Goal: Task Accomplishment & Management: Manage account settings

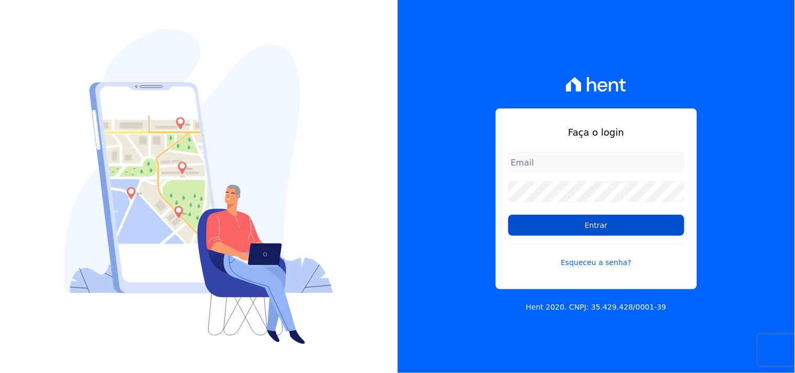
type input "[EMAIL_ADDRESS][DOMAIN_NAME]"
click at [613, 222] on input "Entrar" at bounding box center [596, 225] width 176 height 21
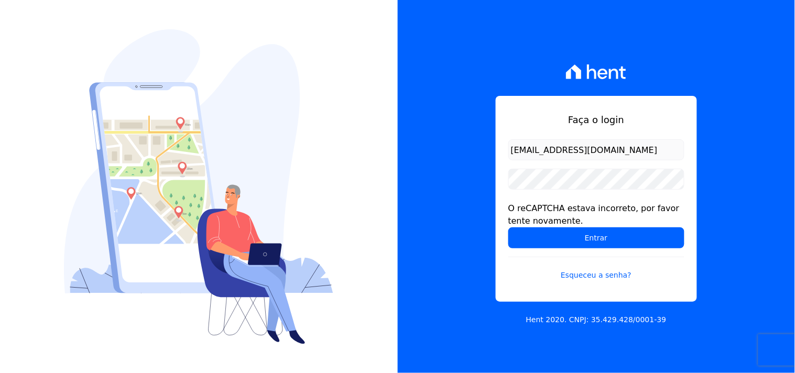
click at [543, 244] on input "Entrar" at bounding box center [596, 237] width 176 height 21
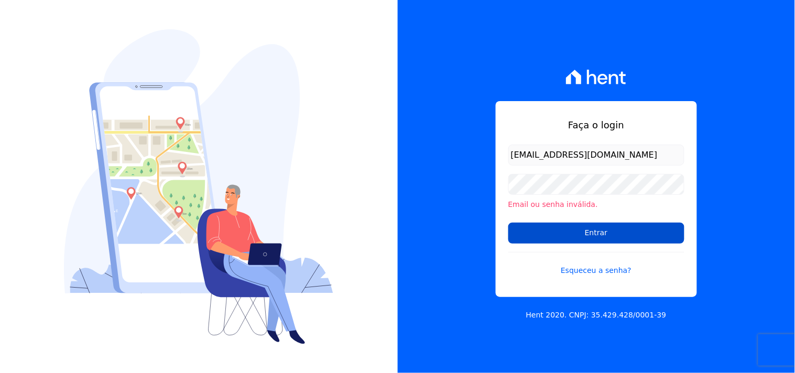
click at [636, 238] on input "Entrar" at bounding box center [596, 233] width 176 height 21
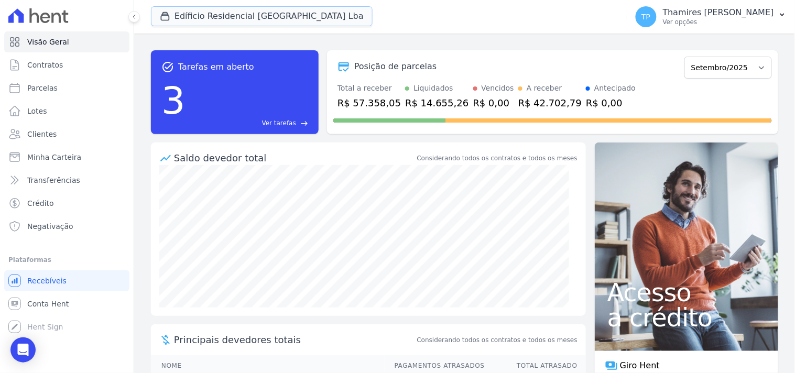
drag, startPoint x: 223, startPoint y: 17, endPoint x: 226, endPoint y: 64, distance: 47.2
click at [225, 17] on button "Edíficio Residencial Grevílea Park Lba" at bounding box center [262, 16] width 222 height 20
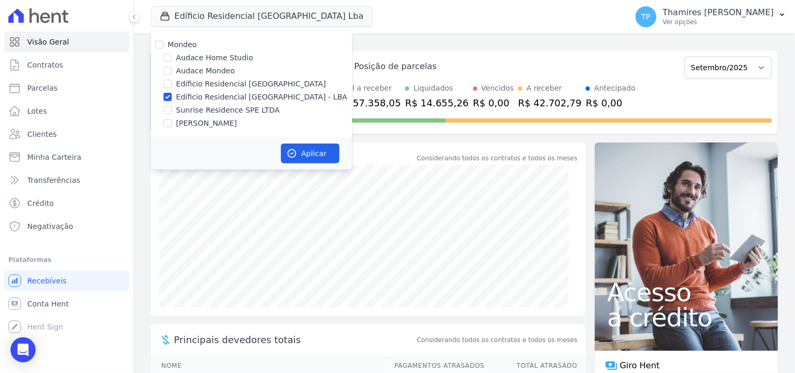
click at [227, 122] on label "Terreno de Goioerê" at bounding box center [206, 123] width 61 height 11
click at [172, 122] on input "Terreno de Goioerê" at bounding box center [167, 123] width 8 height 8
checkbox input "true"
click at [248, 97] on label "Edíficio Residencial Grevílea Park - LBA" at bounding box center [261, 97] width 171 height 11
click at [172, 97] on input "Edíficio Residencial Grevílea Park - LBA" at bounding box center [167, 97] width 8 height 8
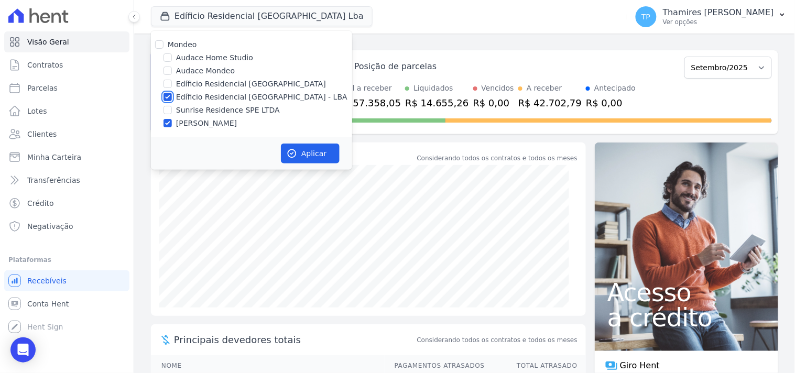
checkbox input "false"
click at [306, 155] on button "Aplicar" at bounding box center [310, 154] width 59 height 20
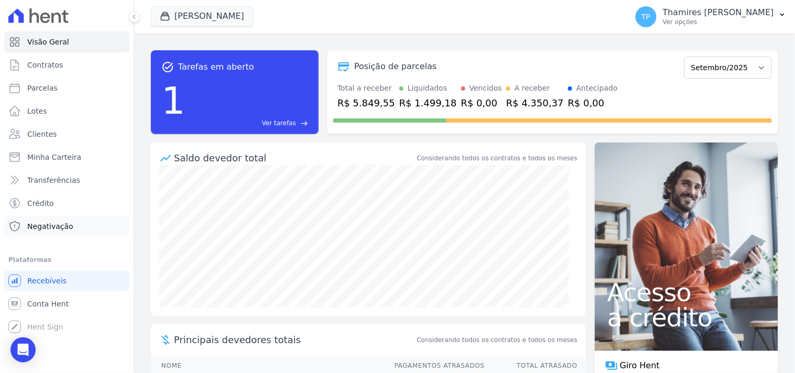
click at [74, 225] on link "Negativação" at bounding box center [66, 226] width 125 height 21
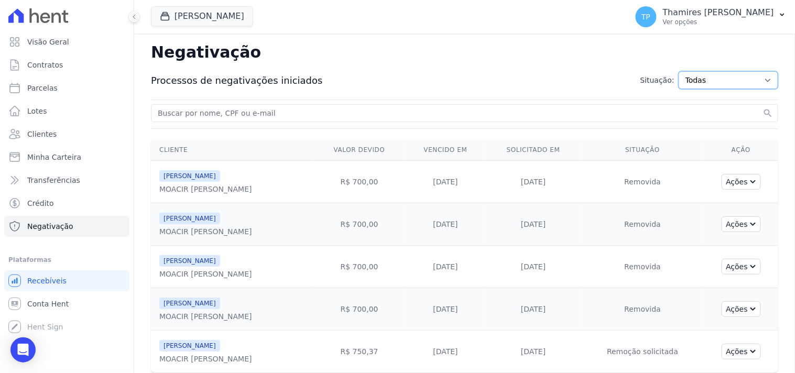
click at [721, 81] on select "Todas Adição solicitada Adicionada Adição rejeitada Remoção solicitada Removida…" at bounding box center [728, 80] width 100 height 18
click at [720, 81] on select "Todas Adição solicitada Adicionada Adição rejeitada Remoção solicitada Removida…" at bounding box center [728, 80] width 100 height 18
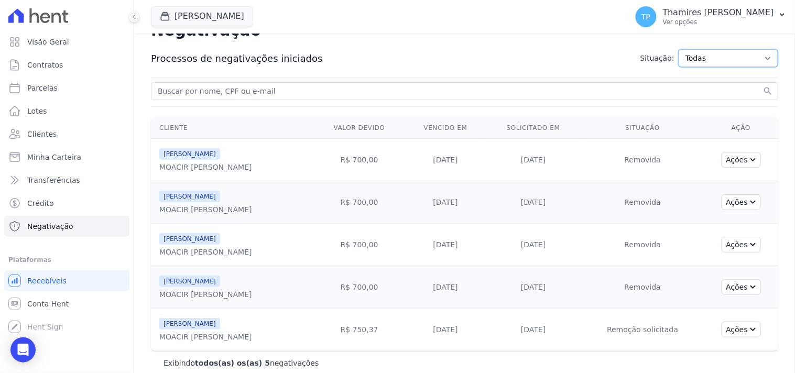
scroll to position [34, 0]
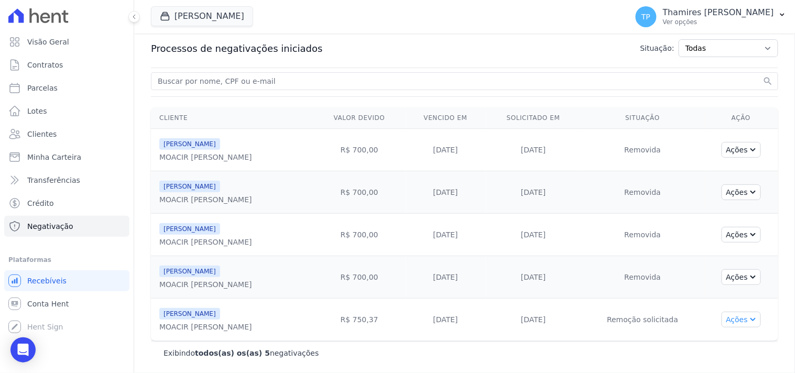
click at [747, 321] on icon "button" at bounding box center [751, 318] width 8 height 8
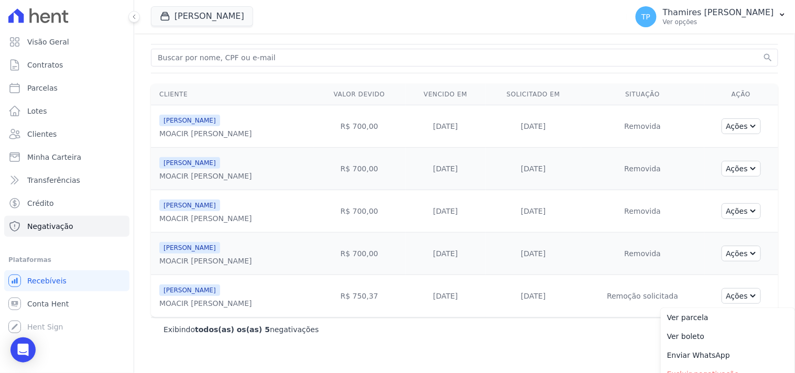
scroll to position [67, 0]
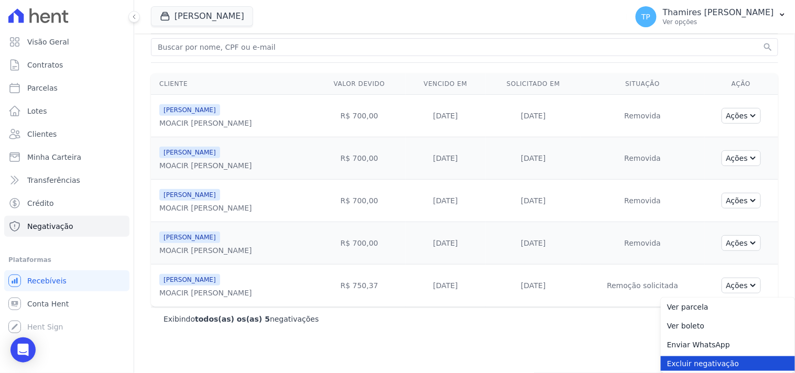
click at [671, 367] on link "Excluir negativação" at bounding box center [727, 363] width 134 height 15
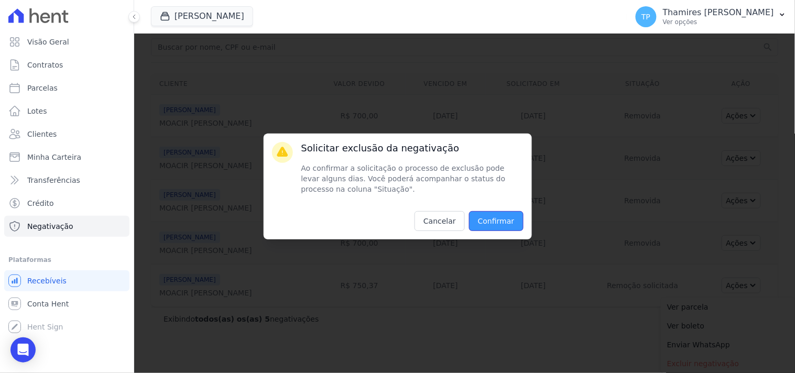
click at [515, 224] on input "Confirmar" at bounding box center [496, 221] width 54 height 20
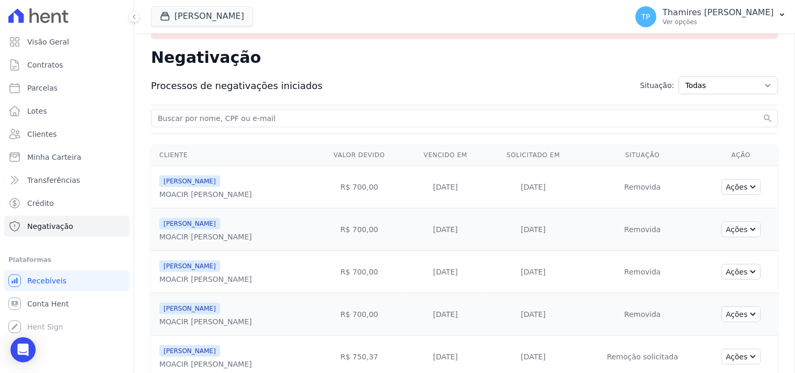
scroll to position [11, 0]
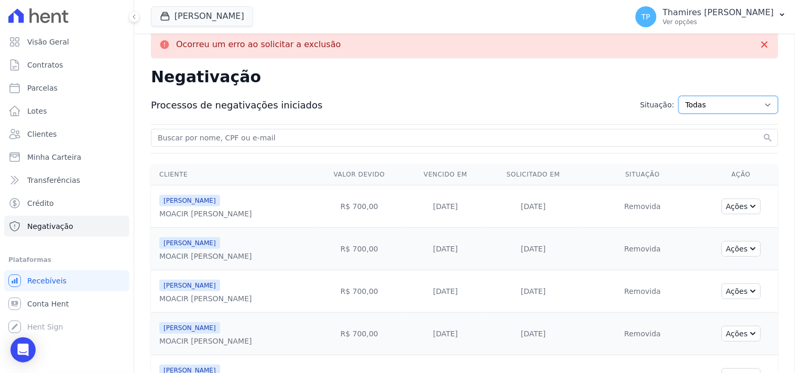
click at [736, 111] on select "Todas Adição solicitada Adicionada Adição rejeitada Remoção solicitada Removida…" at bounding box center [728, 105] width 100 height 18
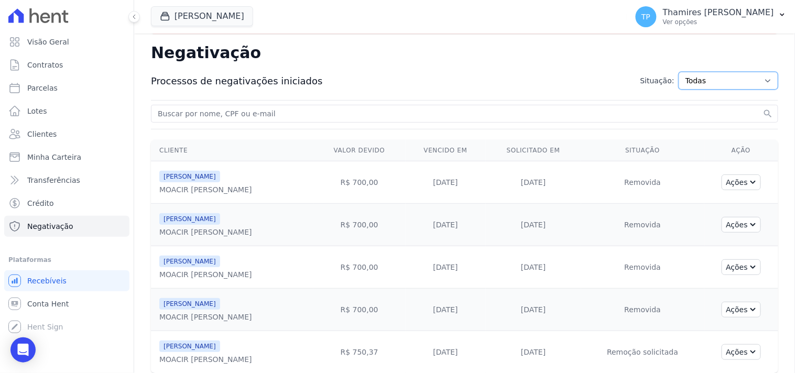
scroll to position [69, 0]
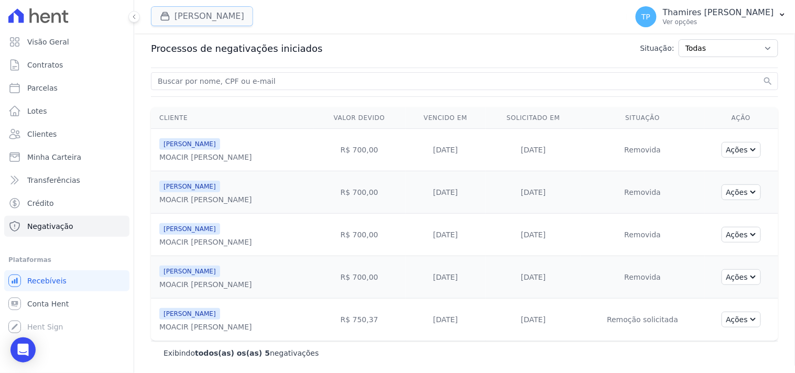
click at [216, 11] on button "Terreno De Goioerê" at bounding box center [202, 16] width 102 height 20
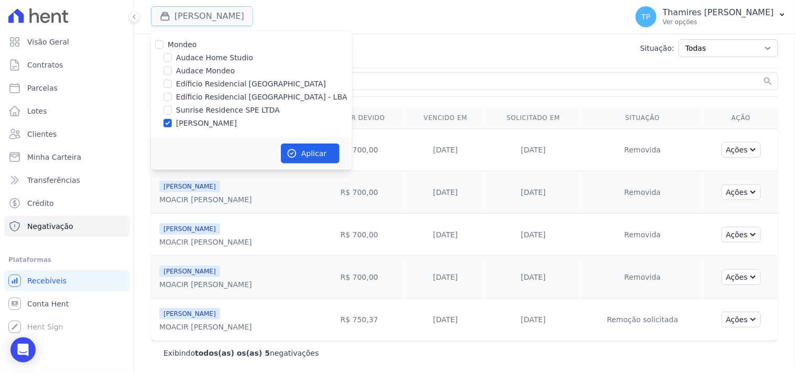
click at [217, 10] on button "Terreno De Goioerê" at bounding box center [202, 16] width 102 height 20
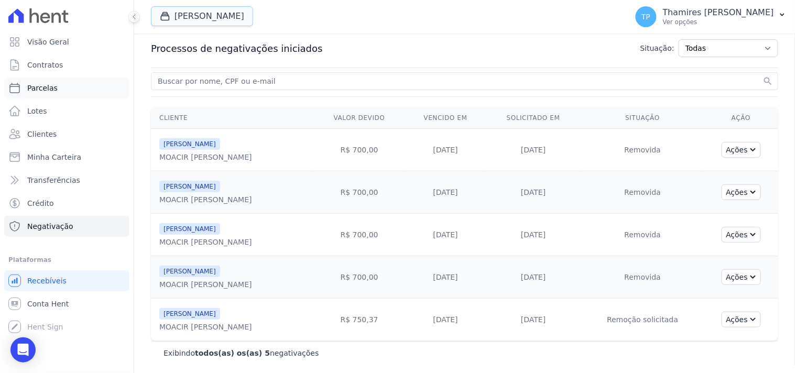
scroll to position [34, 0]
click at [79, 86] on link "Parcelas" at bounding box center [66, 88] width 125 height 21
select select
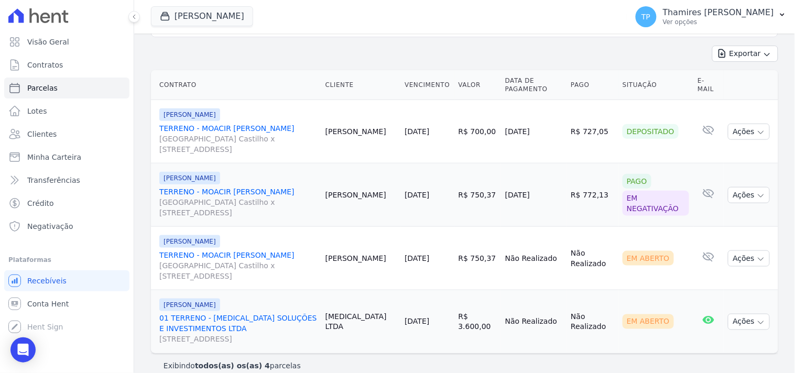
scroll to position [233, 0]
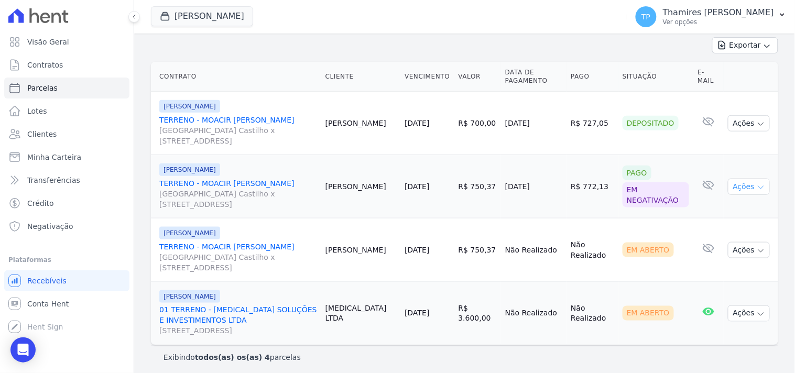
click at [744, 186] on button "Ações" at bounding box center [749, 187] width 42 height 16
click at [744, 185] on button "Ações" at bounding box center [749, 187] width 42 height 16
click at [631, 187] on div "Em negativação" at bounding box center [655, 194] width 67 height 25
drag, startPoint x: 497, startPoint y: 119, endPoint x: 547, endPoint y: 118, distance: 50.8
click at [547, 118] on tr "Terreno de Goioerê TERRENO - MOACIR BRUNO DE ALMEIDA ROSSI Avenida Dário de Mor…" at bounding box center [464, 123] width 627 height 63
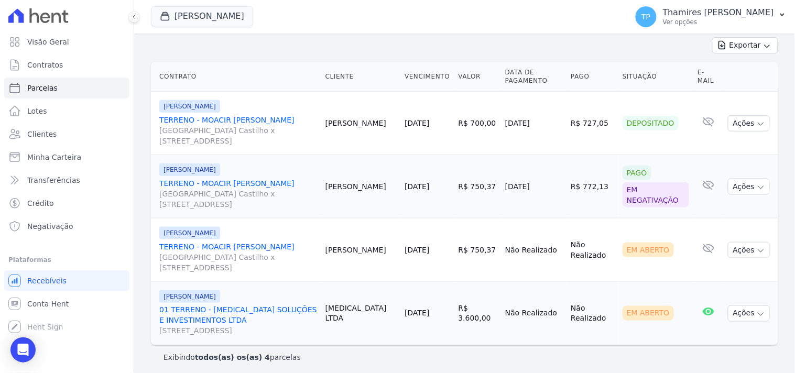
drag, startPoint x: 493, startPoint y: 185, endPoint x: 545, endPoint y: 185, distance: 51.9
click at [545, 185] on tr "Terreno de Goioerê TERRENO - MOACIR BRUNO DE ALMEIDA ROSSI Avenida Dário de Mor…" at bounding box center [464, 186] width 627 height 63
click at [737, 182] on button "Ações" at bounding box center [749, 187] width 42 height 16
click at [249, 178] on link "TERRENO - MOACIR BRUNO DE ALMEIDA ROSSI Avenida Dário de Moreira Castilho x Rua…" at bounding box center [238, 193] width 158 height 31
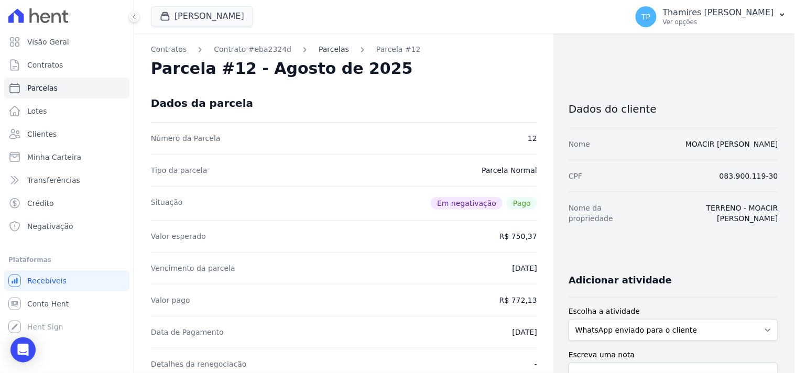
click at [328, 49] on link "Parcelas" at bounding box center [333, 49] width 30 height 11
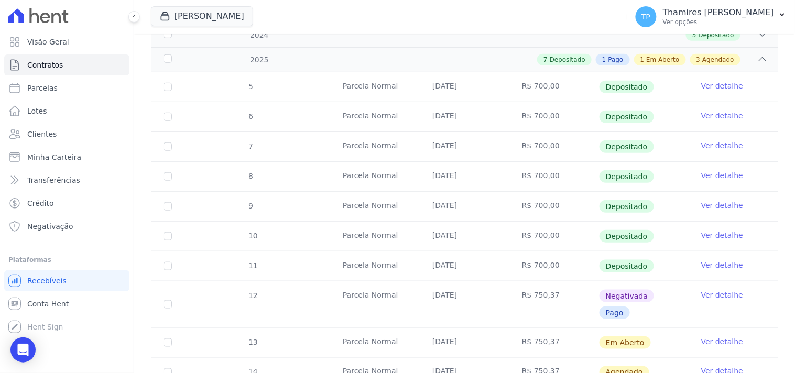
scroll to position [174, 0]
click at [711, 299] on td "Ver detalhe" at bounding box center [733, 303] width 90 height 46
click at [713, 294] on link "Ver detalhe" at bounding box center [722, 294] width 42 height 10
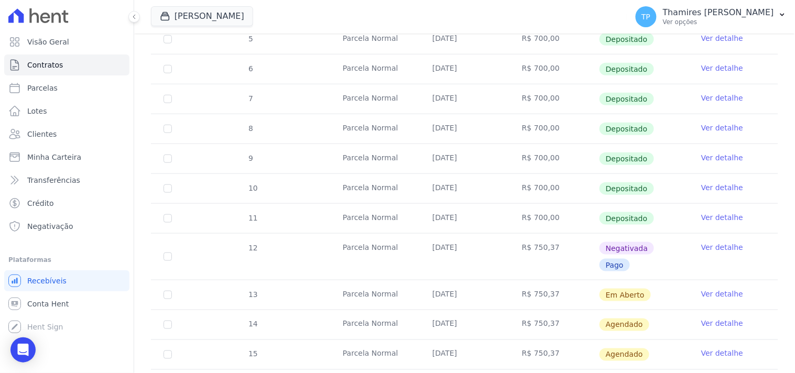
scroll to position [291, 0]
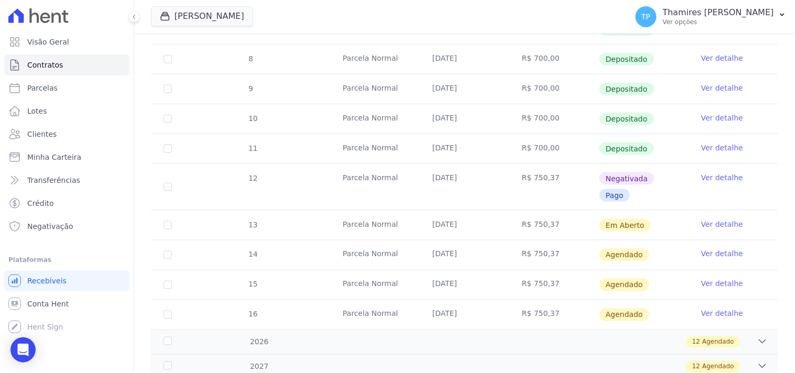
click at [708, 174] on link "Ver detalhe" at bounding box center [722, 177] width 42 height 10
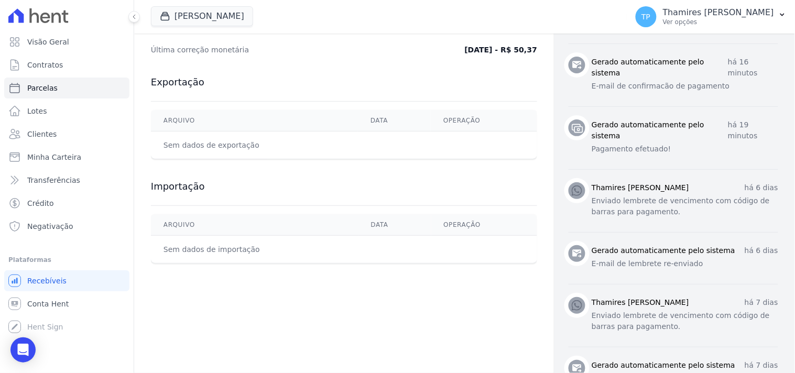
scroll to position [116, 0]
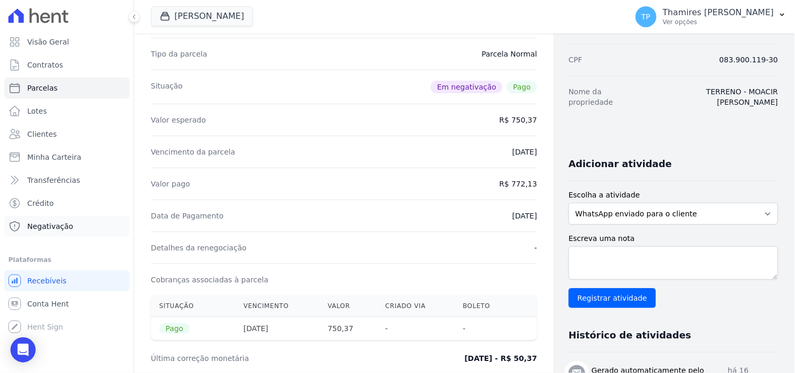
click at [49, 219] on link "Negativação" at bounding box center [66, 226] width 125 height 21
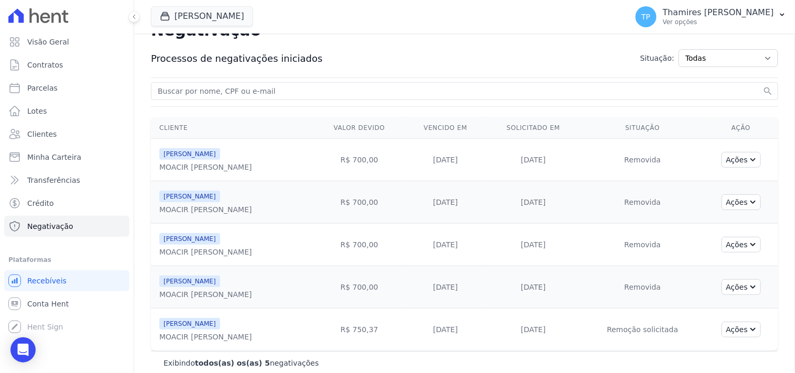
scroll to position [34, 0]
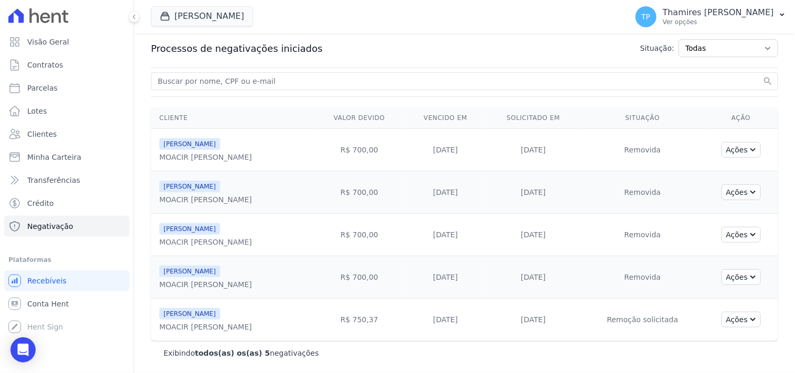
drag, startPoint x: 446, startPoint y: 330, endPoint x: 499, endPoint y: 337, distance: 53.4
click at [486, 337] on td "[DATE]" at bounding box center [445, 320] width 80 height 42
click at [486, 312] on td "[DATE]" at bounding box center [445, 320] width 80 height 42
click at [34, 39] on span "Visão Geral" at bounding box center [48, 42] width 42 height 10
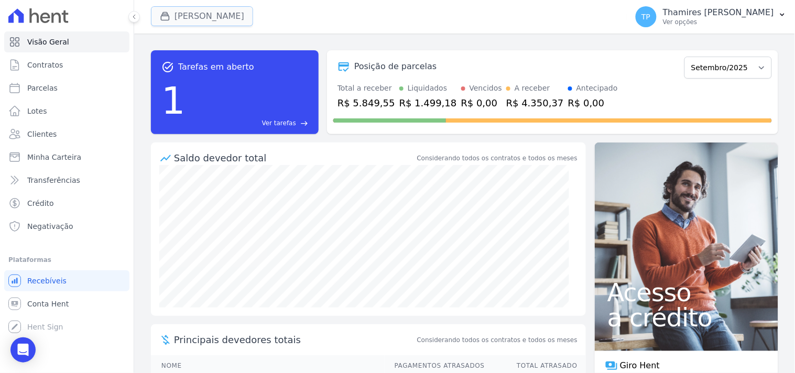
click at [186, 8] on button "Terreno De Goioerê" at bounding box center [202, 16] width 102 height 20
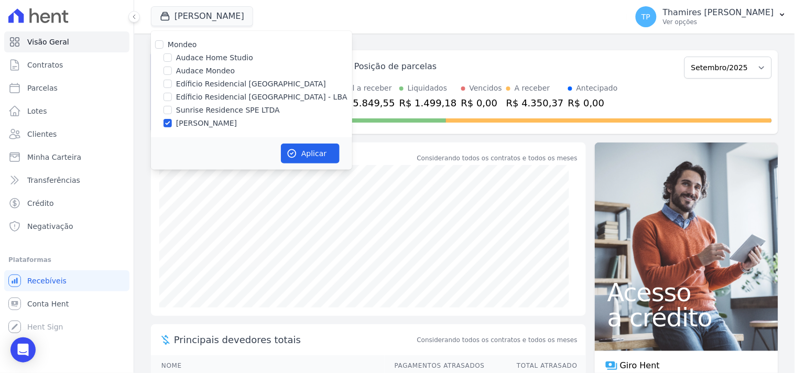
click at [202, 70] on label "Audace Mondeo" at bounding box center [205, 70] width 59 height 11
click at [172, 70] on input "Audace Mondeo" at bounding box center [167, 71] width 8 height 8
drag, startPoint x: 208, startPoint y: 68, endPoint x: 239, endPoint y: 106, distance: 49.1
click at [208, 67] on label "Audace Mondeo" at bounding box center [205, 70] width 59 height 11
click at [172, 67] on input "Audace Mondeo" at bounding box center [167, 71] width 8 height 8
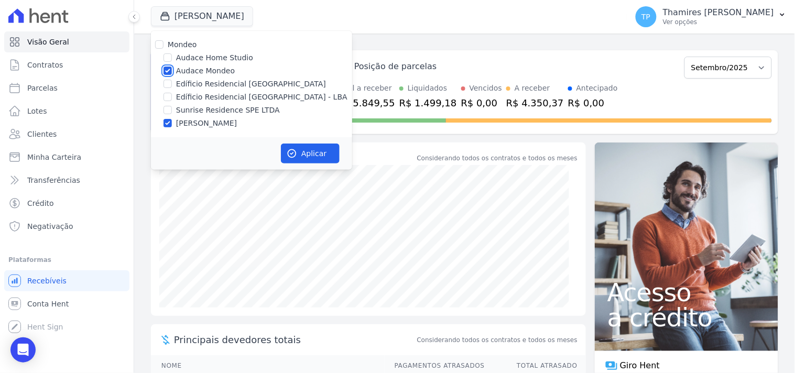
checkbox input "false"
click at [316, 152] on button "Aplicar" at bounding box center [310, 154] width 59 height 20
click at [74, 82] on link "Parcelas" at bounding box center [66, 88] width 125 height 21
select select
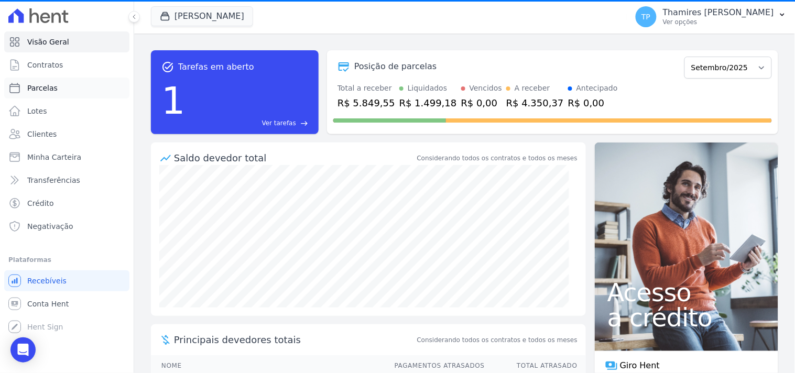
click at [91, 86] on link "Parcelas" at bounding box center [66, 88] width 125 height 21
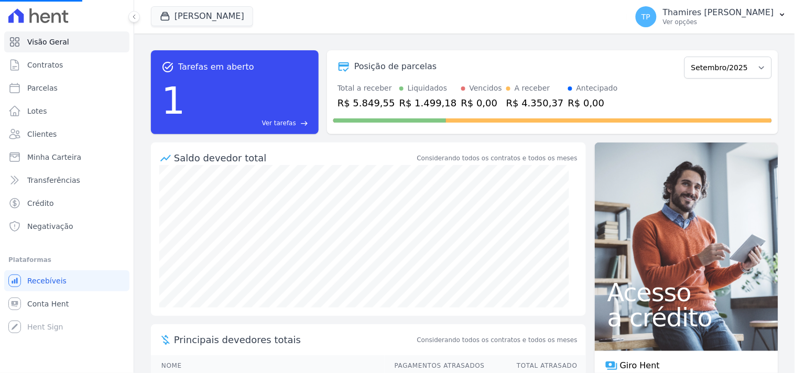
select select
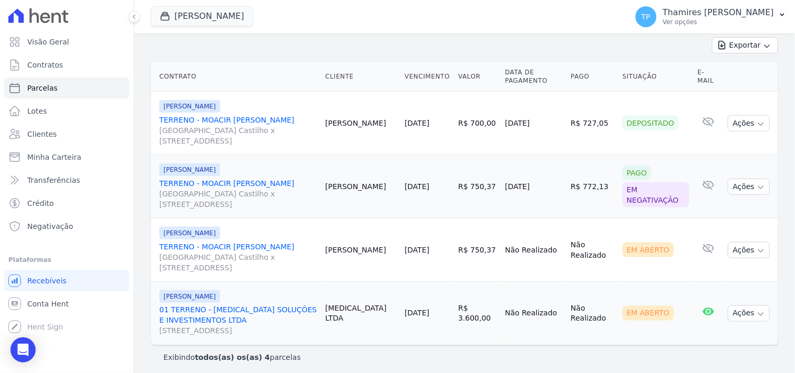
scroll to position [58, 0]
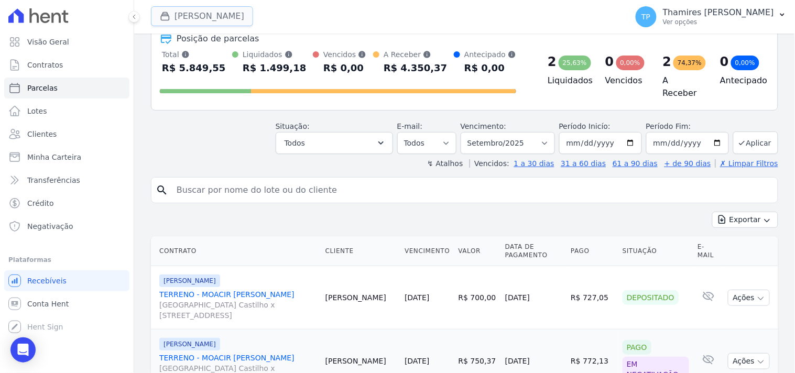
click at [202, 20] on button "Terreno De Goioerê" at bounding box center [202, 16] width 102 height 20
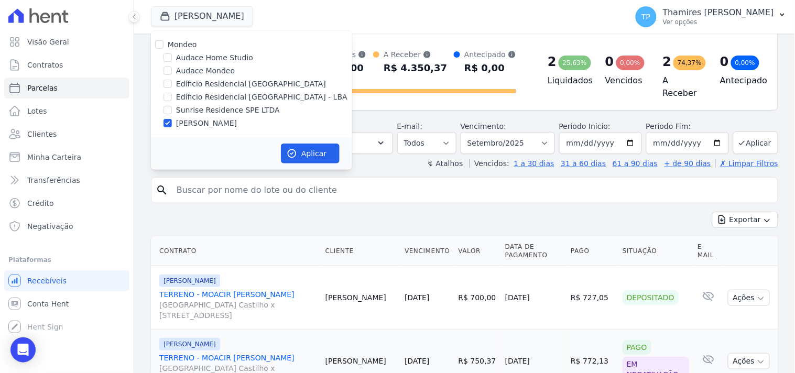
click at [200, 70] on label "Audace Mondeo" at bounding box center [205, 70] width 59 height 11
click at [172, 70] on input "Audace Mondeo" at bounding box center [167, 71] width 8 height 8
checkbox input "true"
drag, startPoint x: 207, startPoint y: 123, endPoint x: 341, endPoint y: 161, distance: 139.6
click at [207, 123] on label "[PERSON_NAME]" at bounding box center [206, 123] width 61 height 11
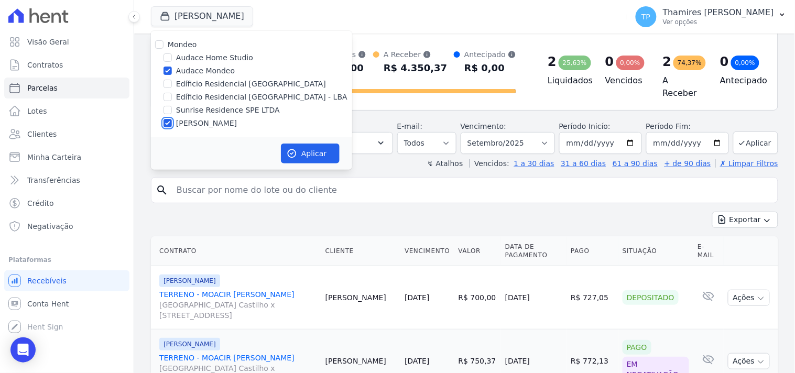
click at [172, 123] on input "[PERSON_NAME]" at bounding box center [167, 123] width 8 height 8
checkbox input "false"
click at [329, 153] on button "Aplicar" at bounding box center [310, 154] width 59 height 20
select select
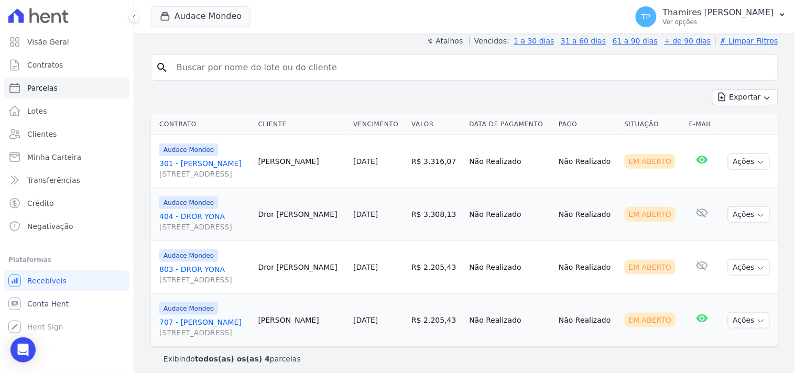
scroll to position [182, 0]
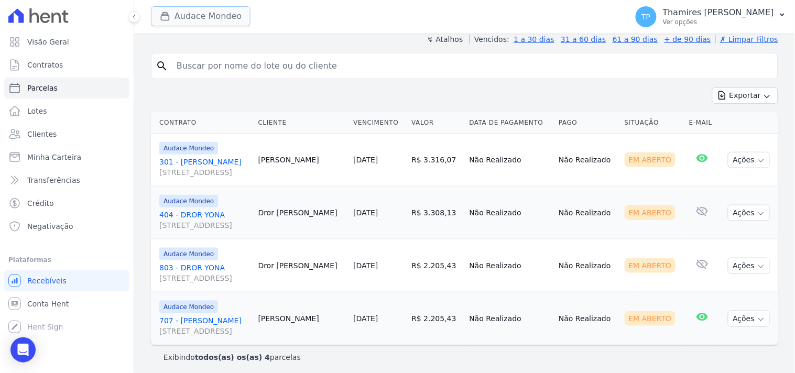
click at [213, 19] on button "Audace Mondeo" at bounding box center [201, 16] width 100 height 20
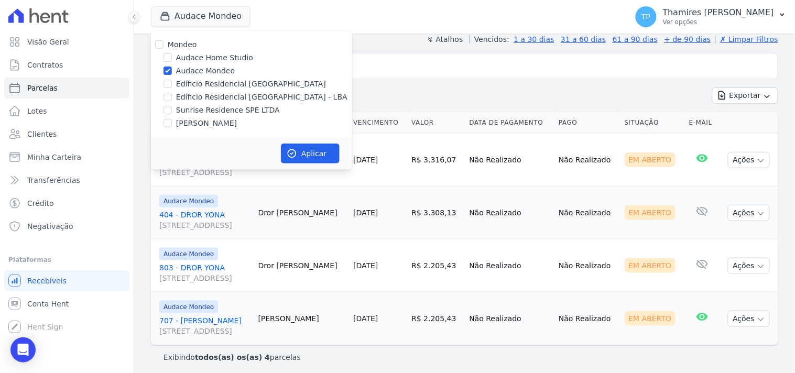
click at [197, 106] on label "Sunrise Residence SPE LTDA" at bounding box center [228, 110] width 104 height 11
click at [172, 106] on input "Sunrise Residence SPE LTDA" at bounding box center [167, 110] width 8 height 8
checkbox input "true"
click at [201, 71] on label "Audace Mondeo" at bounding box center [205, 70] width 59 height 11
click at [172, 71] on input "Audace Mondeo" at bounding box center [167, 71] width 8 height 8
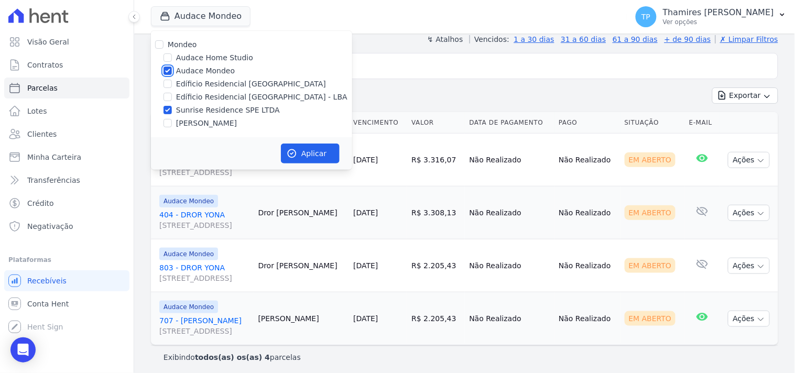
checkbox input "false"
click at [220, 95] on label "Edíficio Residencial [GEOGRAPHIC_DATA] - LBA" at bounding box center [261, 97] width 171 height 11
click at [172, 95] on input "Edíficio Residencial [GEOGRAPHIC_DATA] - LBA" at bounding box center [167, 97] width 8 height 8
checkbox input "true"
click at [216, 111] on label "Sunrise Residence SPE LTDA" at bounding box center [228, 110] width 104 height 11
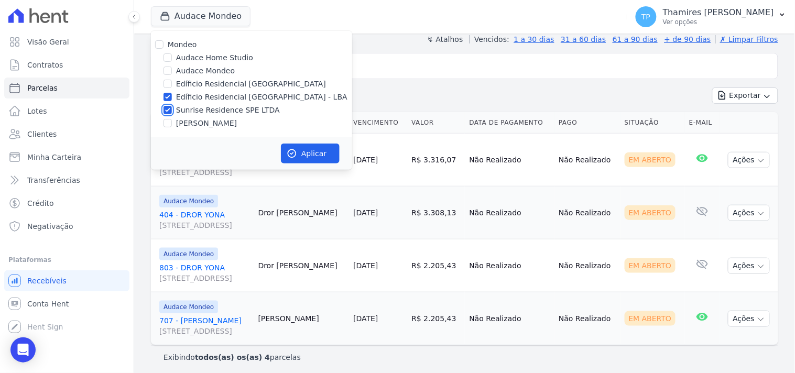
click at [172, 111] on input "Sunrise Residence SPE LTDA" at bounding box center [167, 110] width 8 height 8
checkbox input "false"
click at [291, 156] on icon "button" at bounding box center [292, 153] width 10 height 10
select select
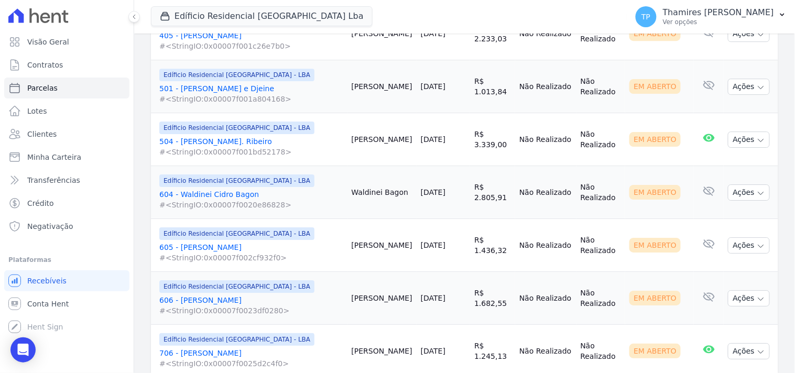
scroll to position [873, 0]
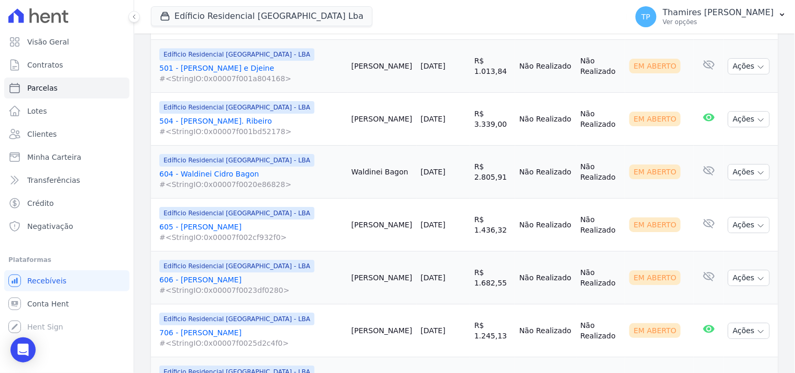
click at [488, 270] on td "R$ 1.682,55" at bounding box center [492, 277] width 45 height 53
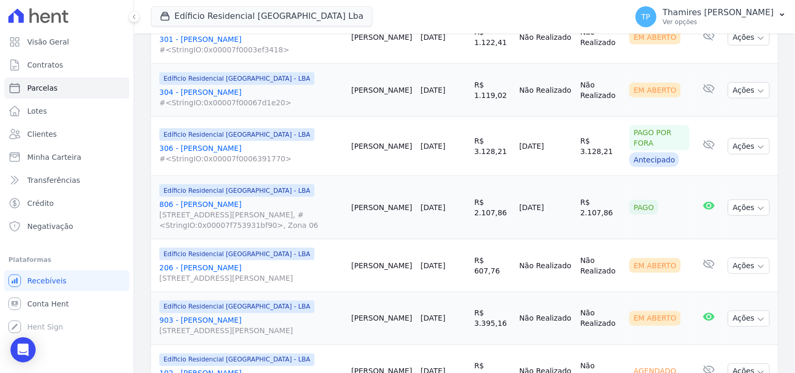
scroll to position [1280, 0]
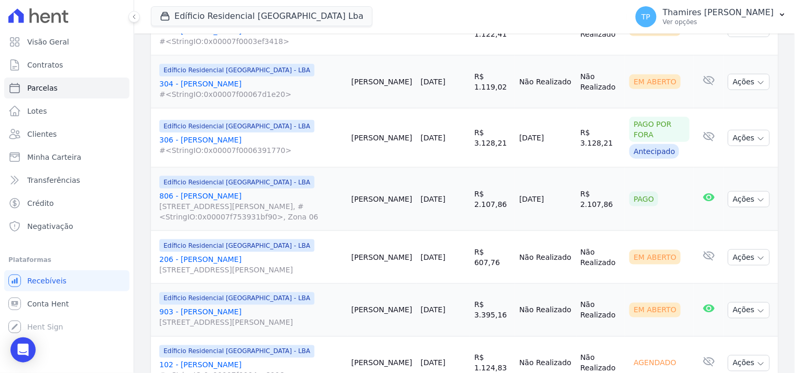
drag, startPoint x: 511, startPoint y: 197, endPoint x: 563, endPoint y: 195, distance: 51.9
click at [563, 195] on td "[DATE]" at bounding box center [545, 199] width 61 height 63
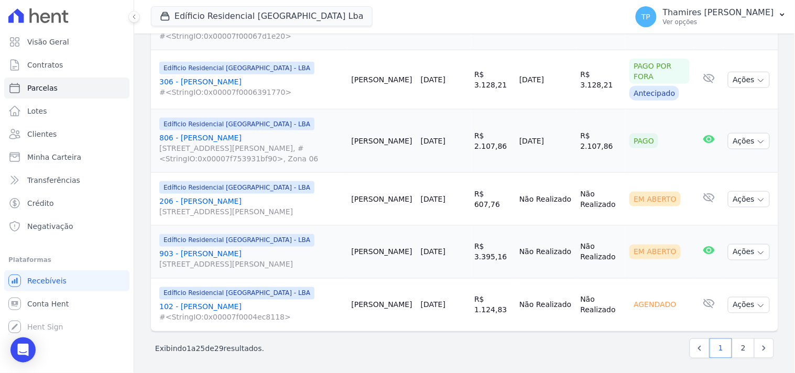
scroll to position [1339, 0]
click at [732, 348] on link "2" at bounding box center [743, 347] width 23 height 20
select select
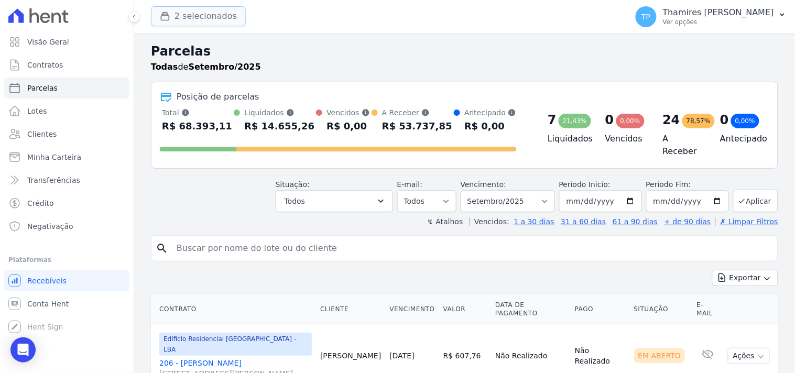
click at [227, 17] on button "2 selecionados" at bounding box center [198, 16] width 95 height 20
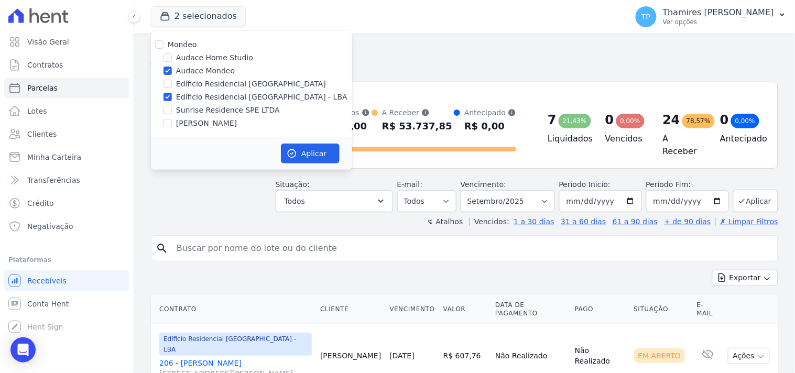
click at [208, 69] on label "Audace Mondeo" at bounding box center [205, 70] width 59 height 11
click at [172, 69] on input "Audace Mondeo" at bounding box center [167, 71] width 8 height 8
checkbox input "false"
click at [218, 108] on label "Sunrise Residence SPE LTDA" at bounding box center [228, 110] width 104 height 11
click at [172, 108] on input "Sunrise Residence SPE LTDA" at bounding box center [167, 110] width 8 height 8
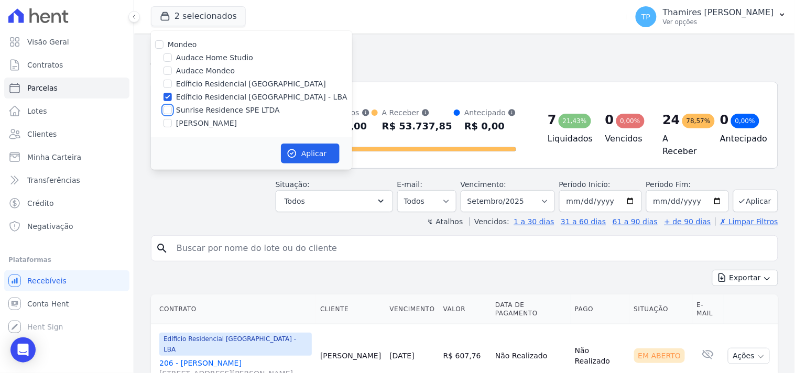
checkbox input "true"
click at [223, 96] on label "Edíficio Residencial [GEOGRAPHIC_DATA] - LBA" at bounding box center [261, 97] width 171 height 11
click at [172, 96] on input "Edíficio Residencial [GEOGRAPHIC_DATA] - LBA" at bounding box center [167, 97] width 8 height 8
checkbox input "false"
click at [303, 147] on button "Aplicar" at bounding box center [310, 154] width 59 height 20
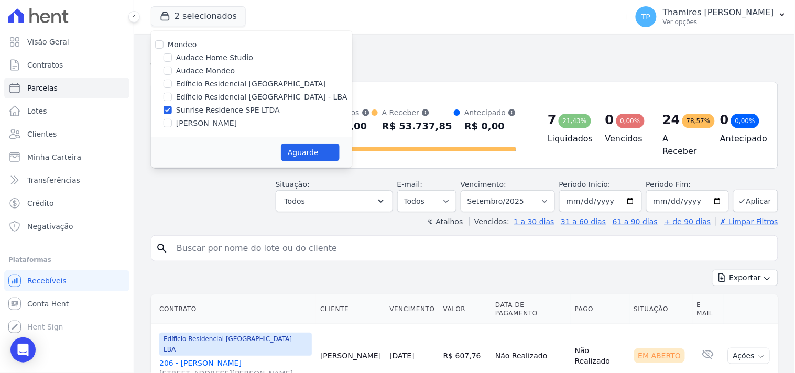
select select
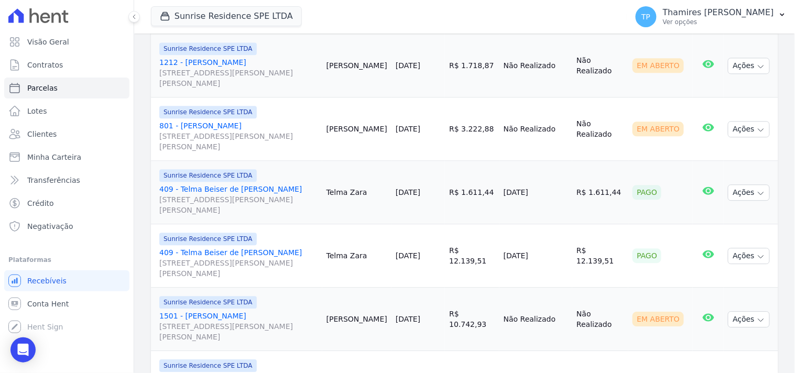
scroll to position [640, 0]
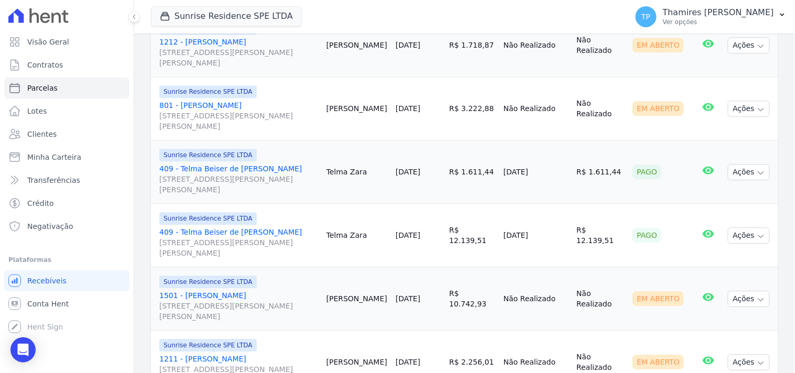
drag, startPoint x: 550, startPoint y: 163, endPoint x: 563, endPoint y: 164, distance: 12.6
click at [563, 164] on tr "Sunrise Residence SPE LTDA 409 - Telma Beiser de Melo Zara Rua Anacleto Luiz de…" at bounding box center [464, 171] width 627 height 63
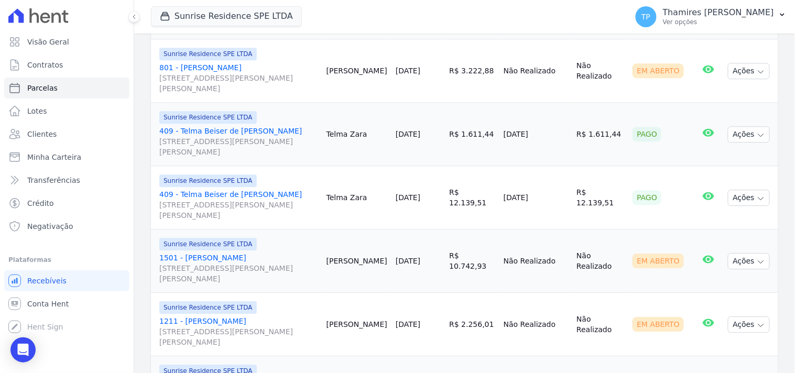
scroll to position [698, 0]
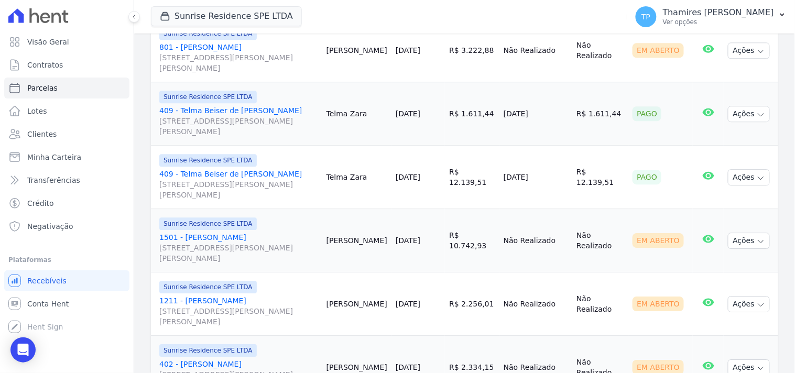
drag, startPoint x: 510, startPoint y: 168, endPoint x: 557, endPoint y: 163, distance: 47.4
click at [556, 164] on td "[DATE]" at bounding box center [535, 177] width 73 height 63
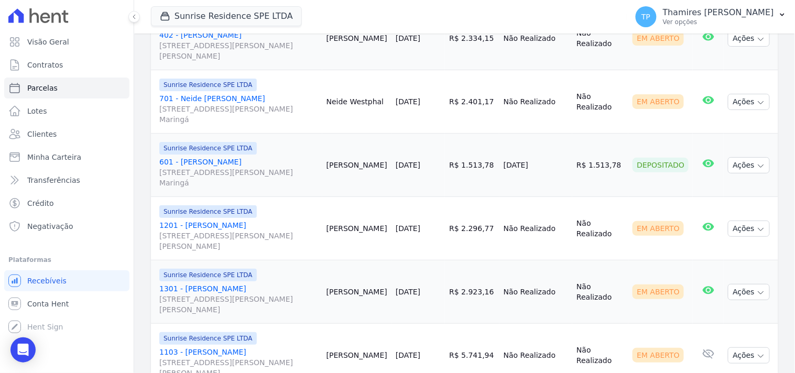
scroll to position [1048, 0]
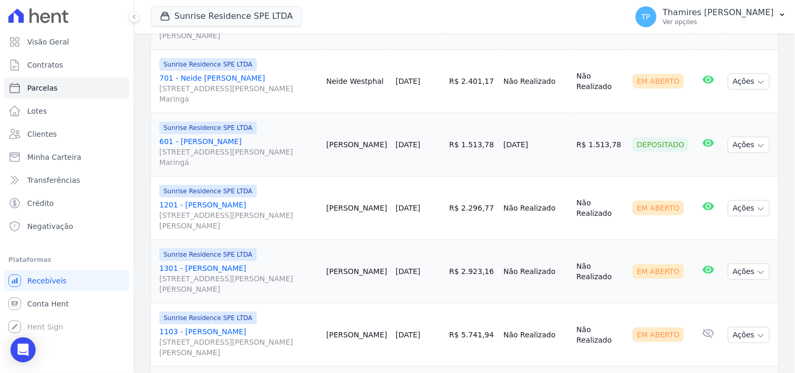
drag, startPoint x: 503, startPoint y: 137, endPoint x: 568, endPoint y: 134, distance: 65.5
click at [568, 135] on tr "Sunrise Residence SPE LTDA 601 - Rodrigo Luizão Zanolo Rua Anacleto Luiz de Oli…" at bounding box center [464, 144] width 627 height 63
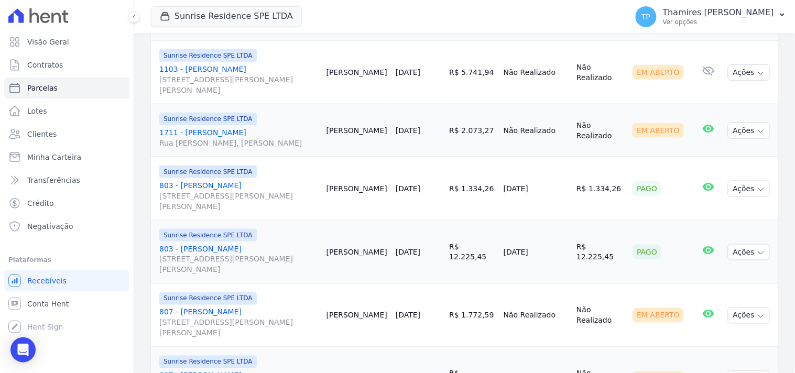
scroll to position [1338, 0]
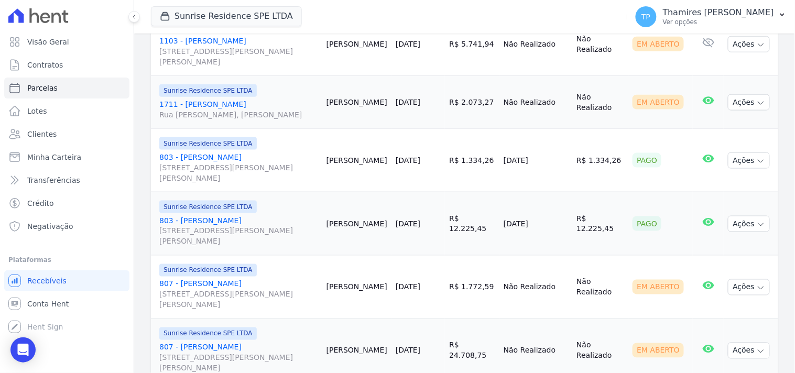
drag, startPoint x: 506, startPoint y: 159, endPoint x: 558, endPoint y: 157, distance: 52.4
click at [558, 157] on td "[DATE]" at bounding box center [535, 160] width 73 height 63
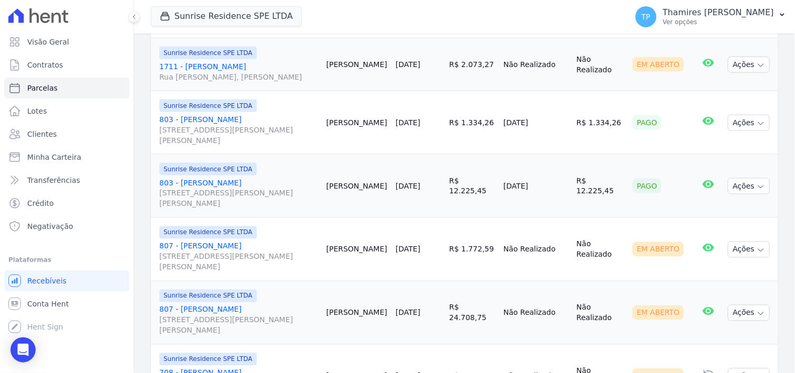
scroll to position [1396, 0]
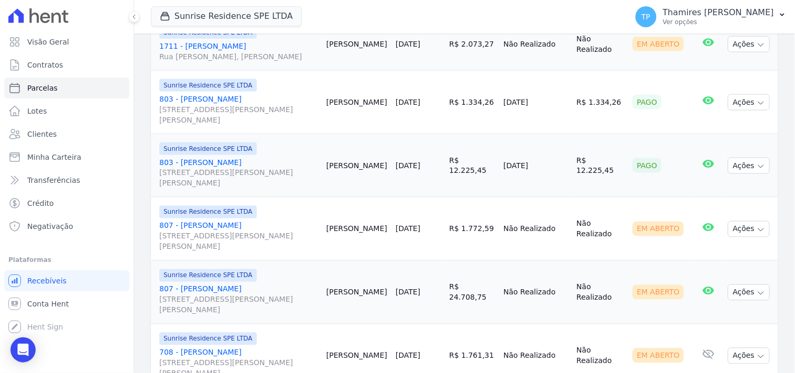
drag, startPoint x: 502, startPoint y: 162, endPoint x: 562, endPoint y: 162, distance: 59.7
click at [562, 162] on tr "Sunrise Residence SPE LTDA 803 - JOÃO VITOR BORNIA PERLES Rua Anacleto Luiz de …" at bounding box center [464, 165] width 627 height 63
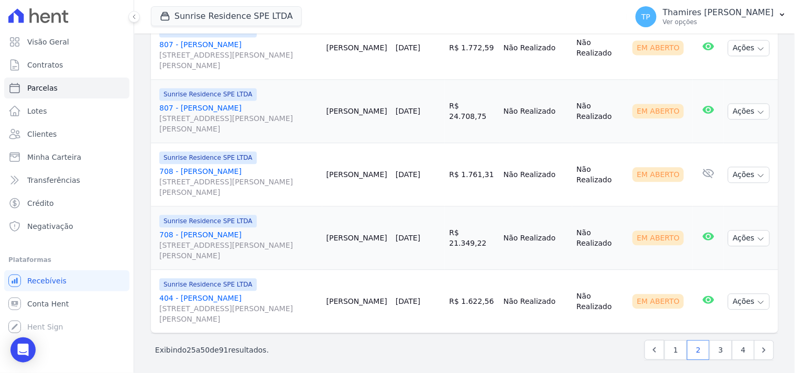
scroll to position [1578, 0]
click at [712, 348] on link "3" at bounding box center [720, 349] width 23 height 20
select select
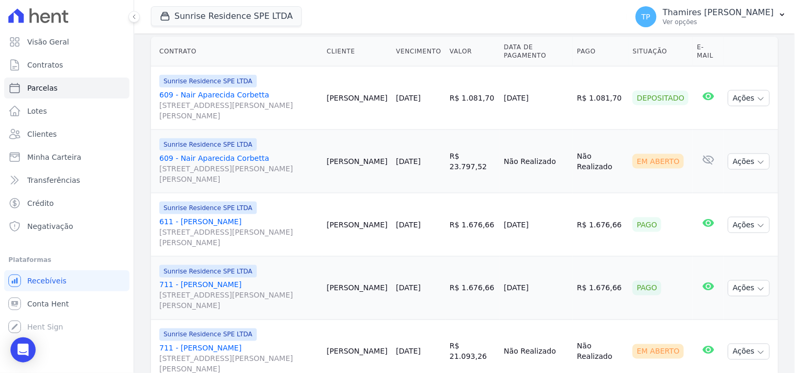
scroll to position [291, 0]
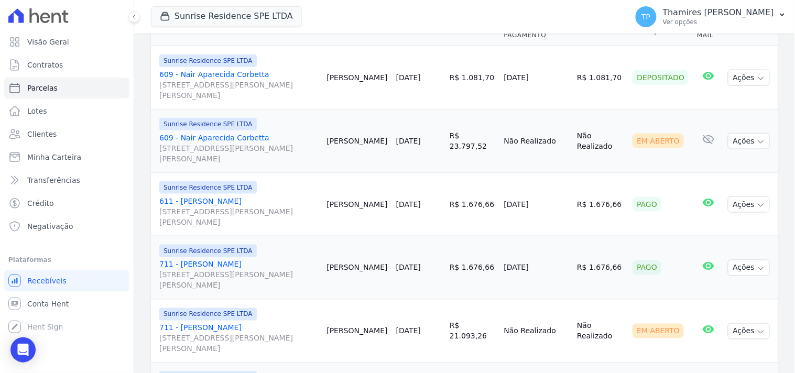
drag, startPoint x: 507, startPoint y: 190, endPoint x: 567, endPoint y: 196, distance: 60.6
click at [567, 196] on td "[DATE]" at bounding box center [536, 204] width 73 height 63
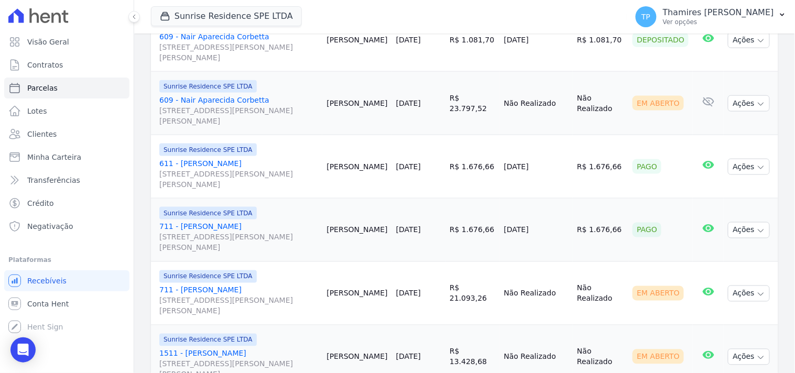
scroll to position [349, 0]
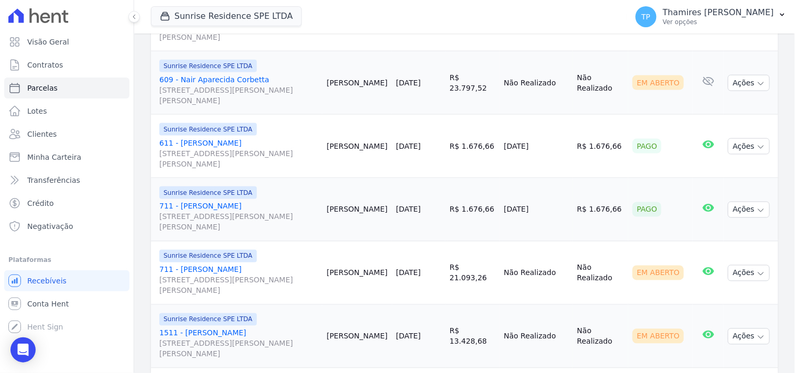
drag, startPoint x: 505, startPoint y: 191, endPoint x: 574, endPoint y: 195, distance: 68.7
click at [574, 195] on tr "Sunrise Residence SPE LTDA 711 - Evandro Antônio Batalini Rua Anacleto Luiz de …" at bounding box center [464, 209] width 627 height 63
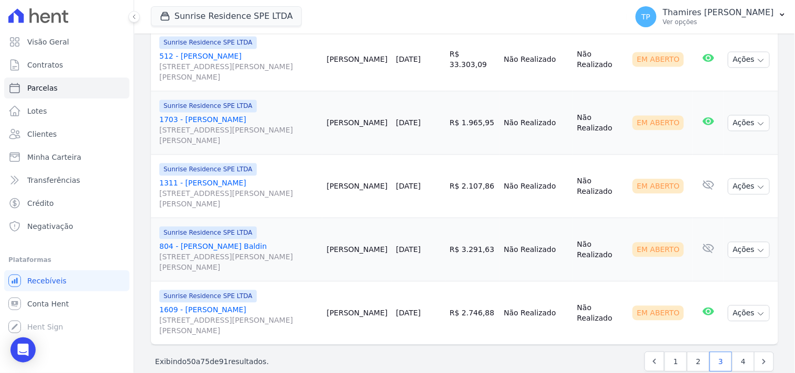
scroll to position [1578, 0]
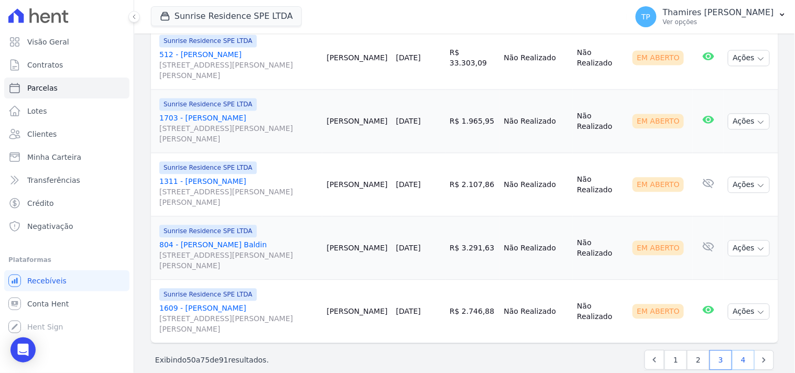
click at [732, 350] on link "4" at bounding box center [743, 360] width 23 height 20
select select
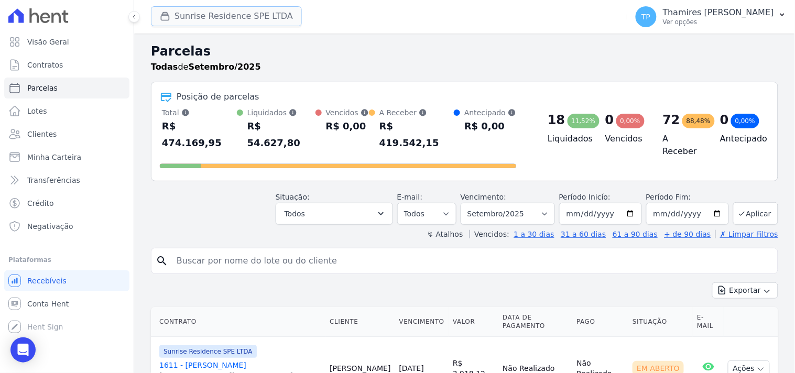
click at [214, 24] on button "Sunrise Residence SPE LTDA" at bounding box center [226, 16] width 151 height 20
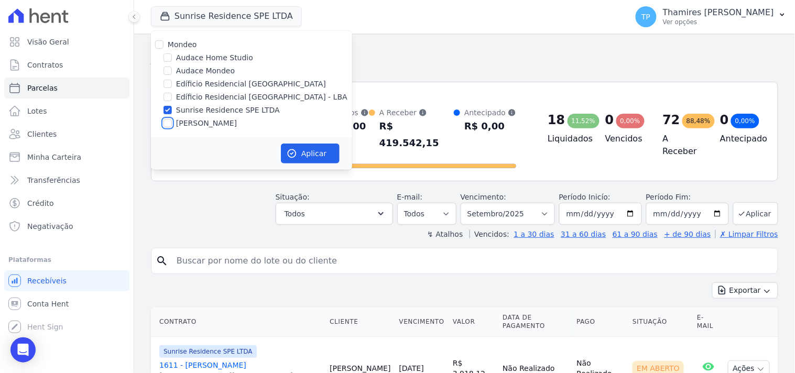
click at [169, 123] on input "[PERSON_NAME]" at bounding box center [167, 123] width 8 height 8
checkbox input "true"
click at [166, 96] on input "Edíficio Residencial [GEOGRAPHIC_DATA] - LBA" at bounding box center [167, 97] width 8 height 8
checkbox input "true"
click at [173, 71] on div "Audace Mondeo" at bounding box center [251, 70] width 201 height 11
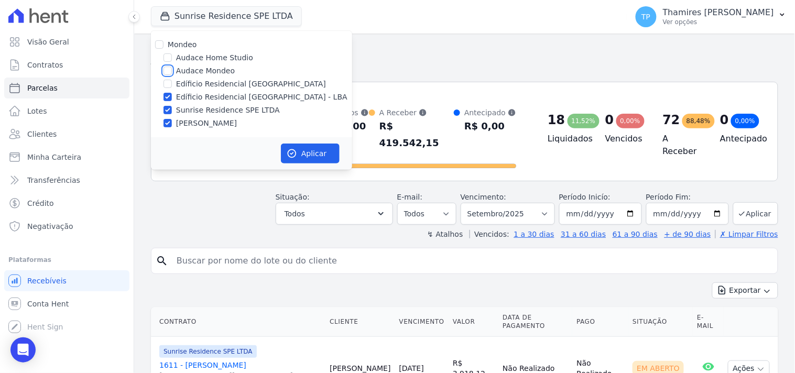
click at [164, 67] on input "Audace Mondeo" at bounding box center [167, 71] width 8 height 8
checkbox input "true"
click at [169, 96] on input "Edíficio Residencial [GEOGRAPHIC_DATA] - LBA" at bounding box center [167, 97] width 8 height 8
checkbox input "false"
click at [311, 153] on button "Aplicar" at bounding box center [310, 154] width 59 height 20
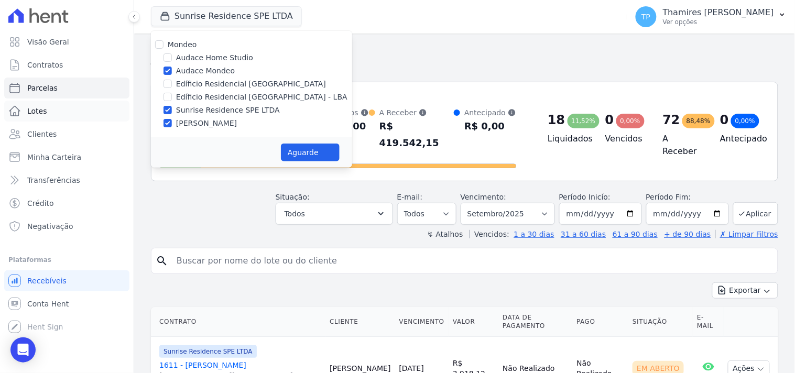
select select
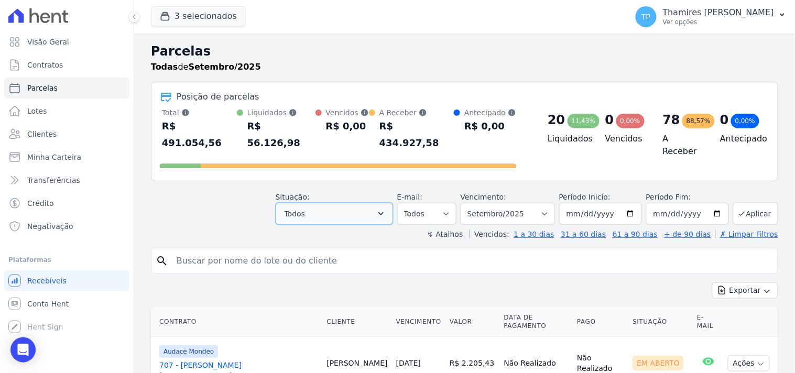
drag, startPoint x: 302, startPoint y: 200, endPoint x: 307, endPoint y: 217, distance: 18.2
click at [302, 207] on span "Todos" at bounding box center [294, 213] width 20 height 13
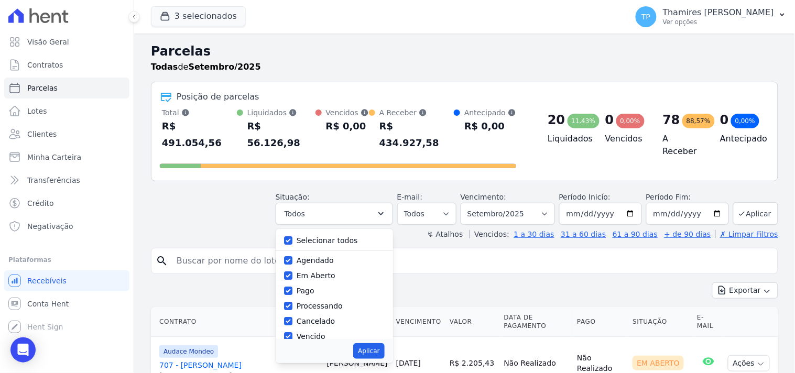
click at [312, 236] on label "Selecionar todos" at bounding box center [326, 240] width 61 height 8
click at [317, 236] on label "Selecionar todos" at bounding box center [326, 240] width 61 height 8
click at [292, 236] on input "Selecionar todos" at bounding box center [288, 240] width 8 height 8
checkbox input "false"
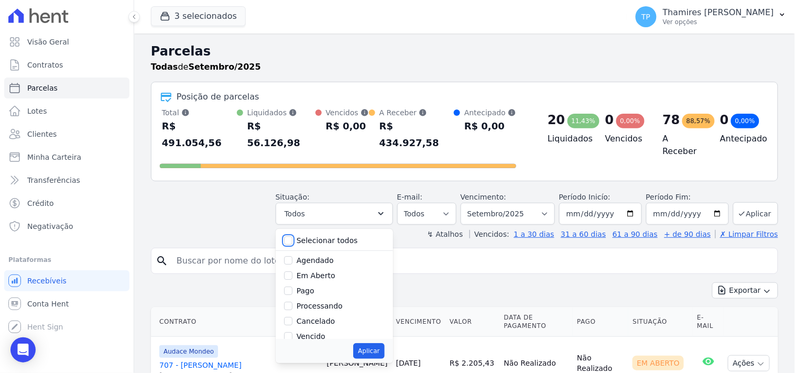
checkbox input "false"
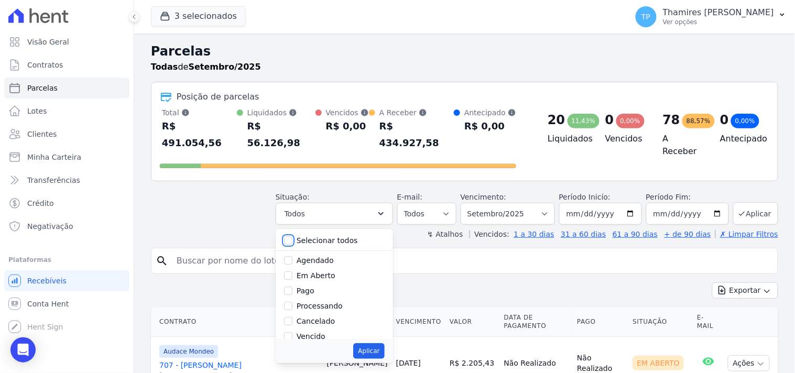
checkbox input "false"
click at [311, 287] on label "Pago" at bounding box center [305, 291] width 18 height 8
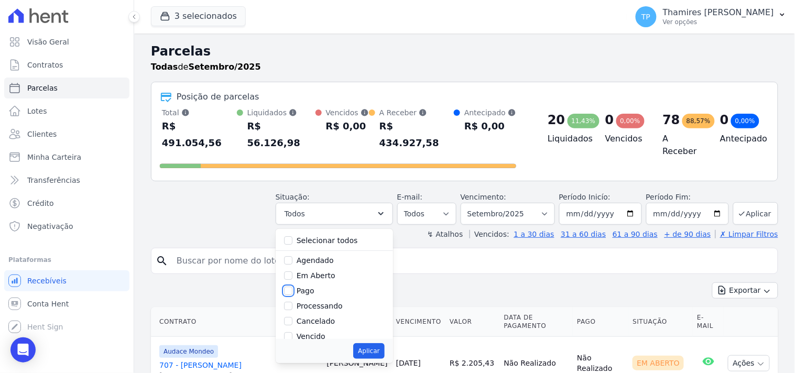
click at [292, 287] on input "Pago" at bounding box center [288, 291] width 8 height 8
checkbox input "true"
click at [326, 289] on label "Transferindo" at bounding box center [319, 293] width 46 height 8
click at [292, 289] on input "Transferindo" at bounding box center [288, 293] width 8 height 8
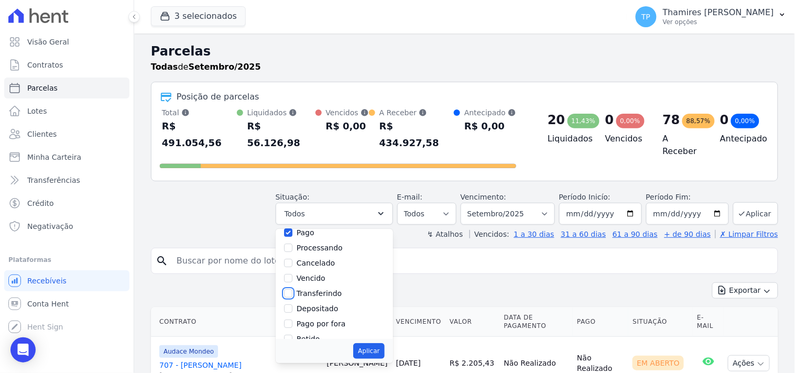
checkbox input "true"
click at [378, 343] on button "Aplicar" at bounding box center [368, 351] width 31 height 16
select select "paid"
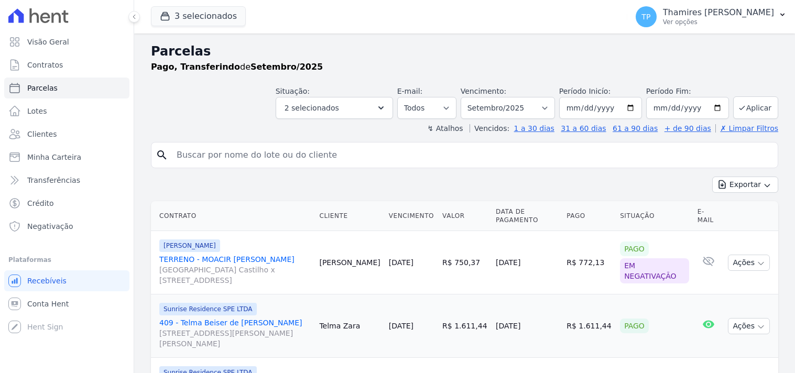
select select
